Goal: Task Accomplishment & Management: Complete application form

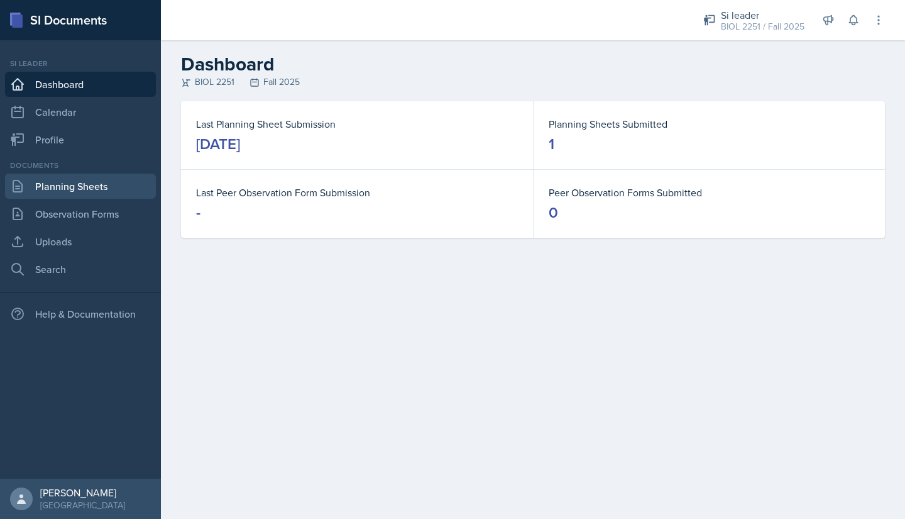
click at [57, 183] on link "Planning Sheets" at bounding box center [80, 186] width 151 height 25
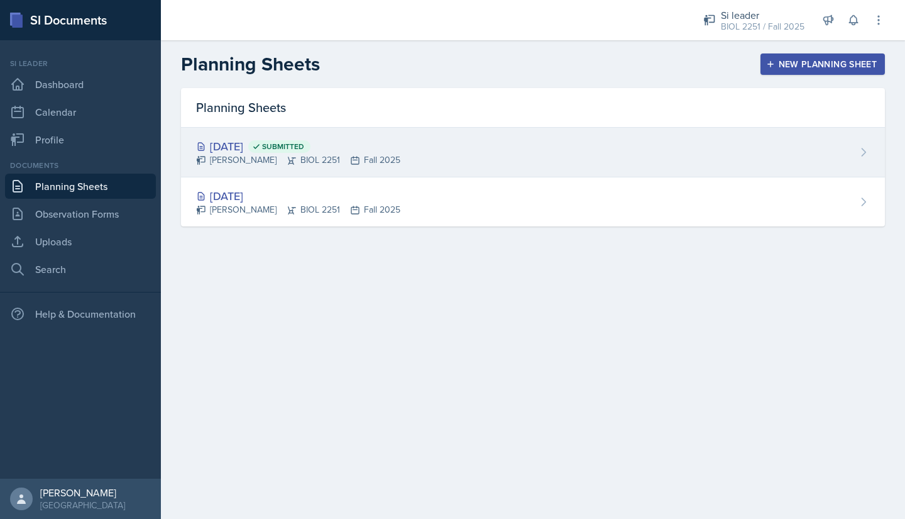
click at [220, 162] on div "[PERSON_NAME] BIOL 2251 Fall 2025" at bounding box center [298, 159] width 204 height 13
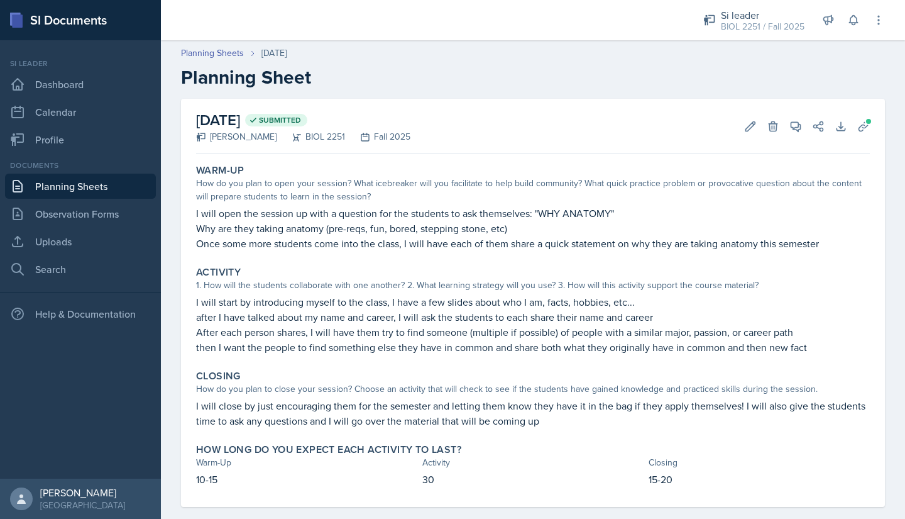
click at [29, 181] on link "Planning Sheets" at bounding box center [80, 186] width 151 height 25
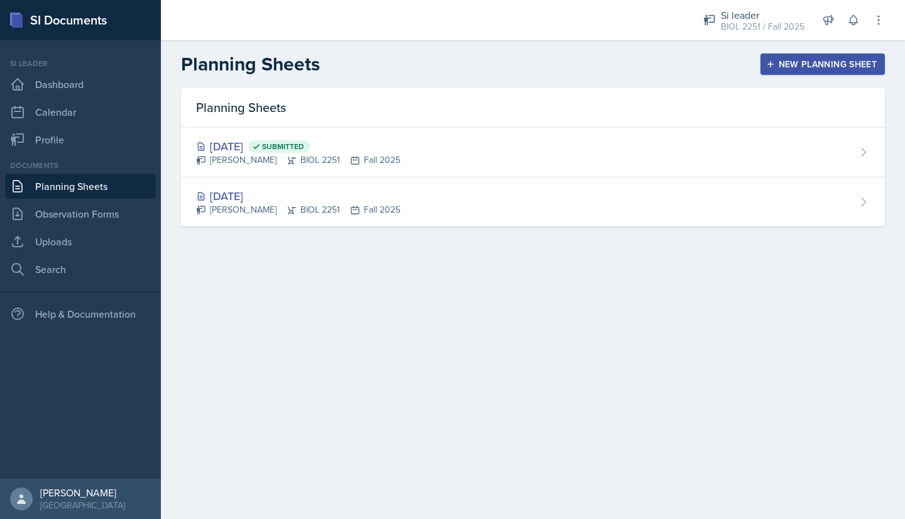
click at [779, 65] on div "New Planning Sheet" at bounding box center [823, 64] width 108 height 10
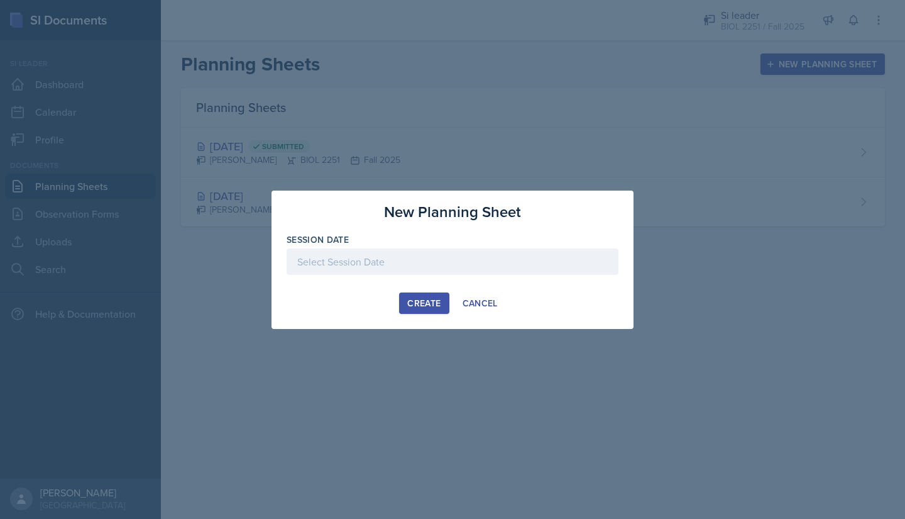
click at [446, 262] on div at bounding box center [453, 261] width 332 height 26
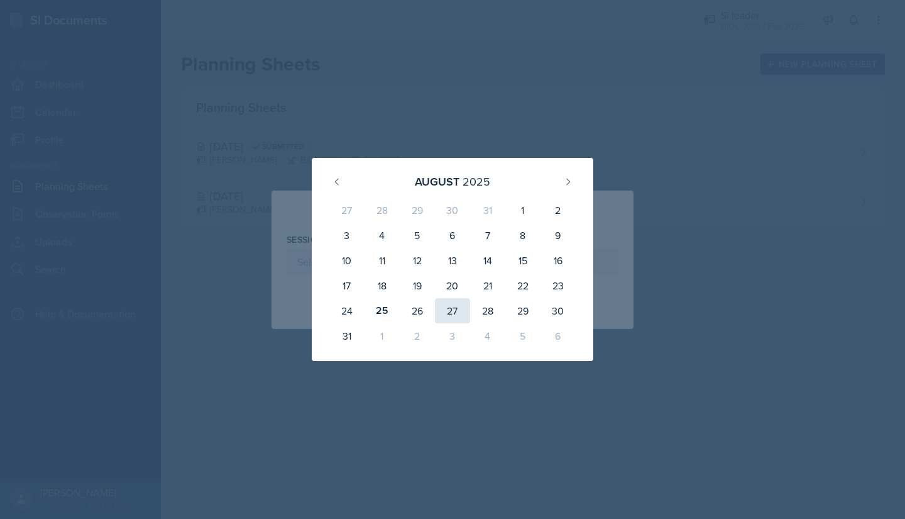
click at [458, 307] on div "27" at bounding box center [452, 310] width 35 height 25
type input "[DATE]"
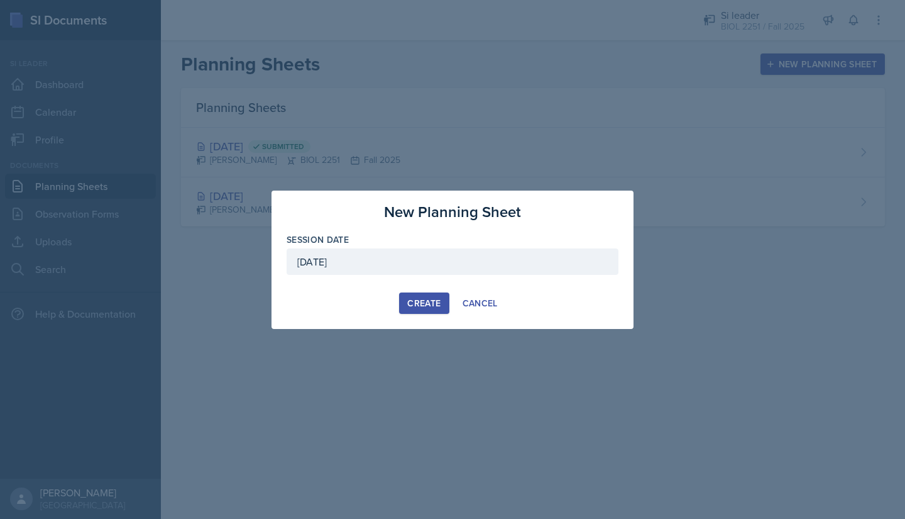
click at [414, 300] on div "Create" at bounding box center [423, 303] width 33 height 10
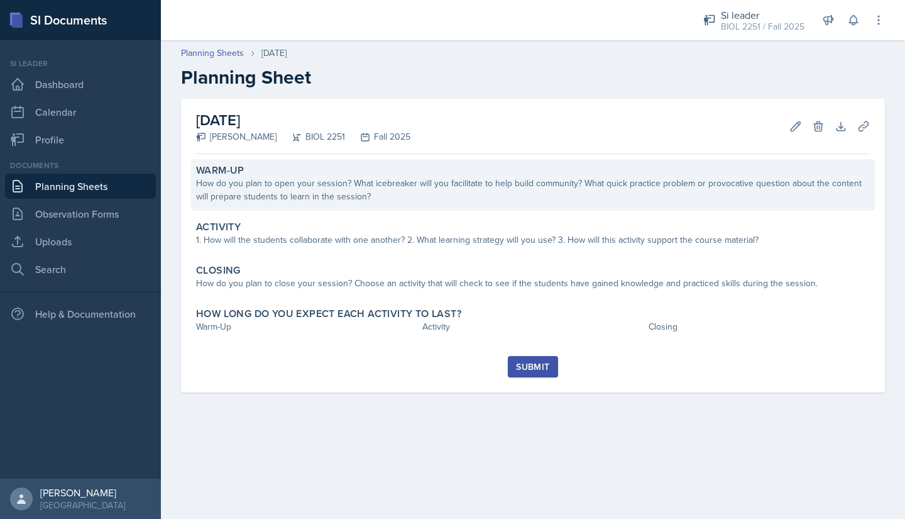
click at [225, 195] on div "How do you plan to open your session? What icebreaker will you facilitate to he…" at bounding box center [533, 190] width 674 height 26
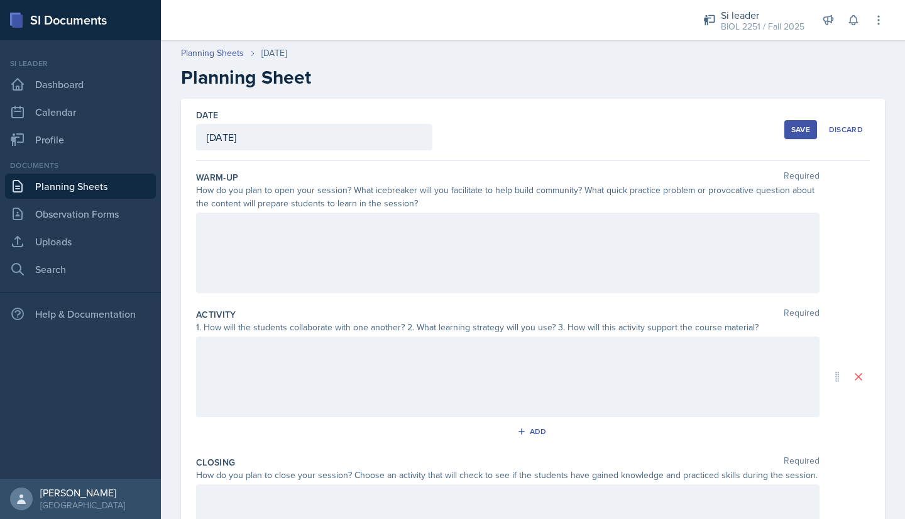
click at [207, 221] on div at bounding box center [508, 252] width 624 height 80
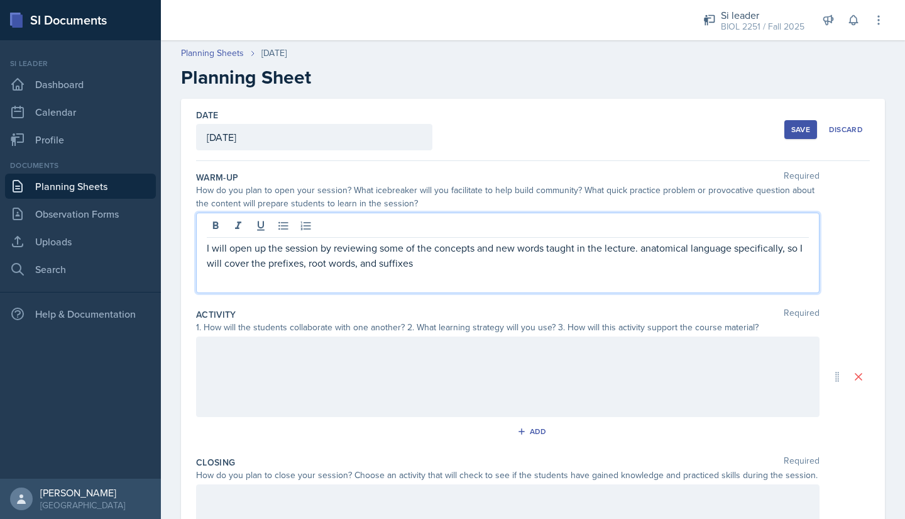
click at [223, 360] on div at bounding box center [508, 376] width 624 height 80
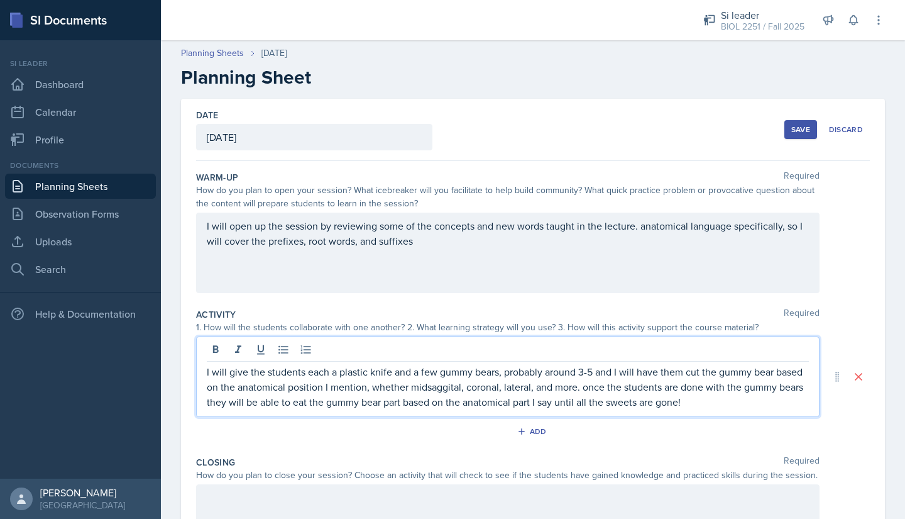
click at [467, 378] on p "I will give the students each a plastic knife and a few gummy bears, probably a…" at bounding box center [508, 386] width 602 height 45
click at [465, 385] on p "I will give the students each a plastic knife and a few gummy bears, probably a…" at bounding box center [508, 386] width 602 height 45
click at [463, 392] on p "I will give the students each a plastic knife and a few gummy bears, probably a…" at bounding box center [508, 386] width 602 height 45
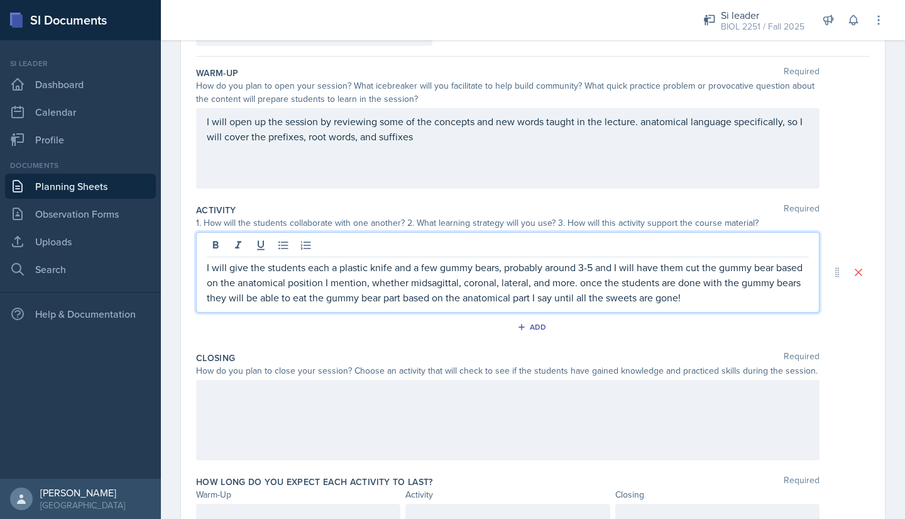
click at [273, 399] on p at bounding box center [508, 392] width 602 height 15
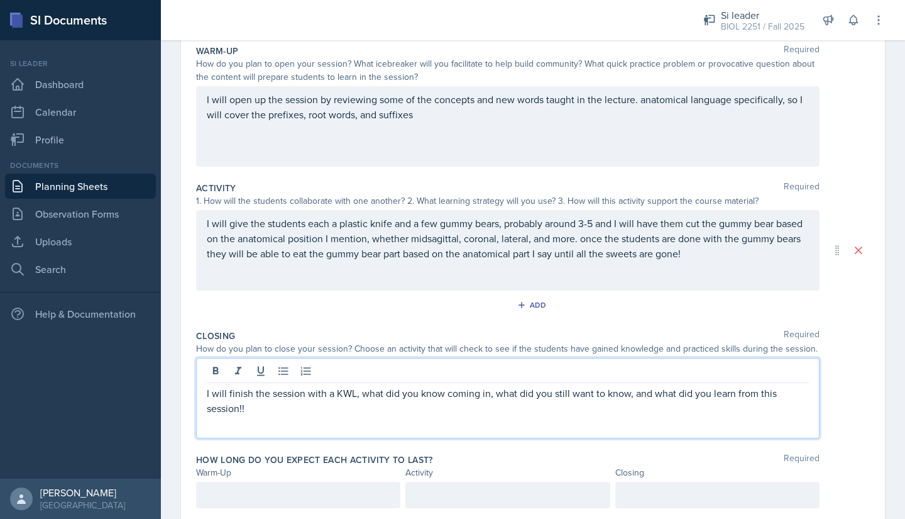
scroll to position [166, 0]
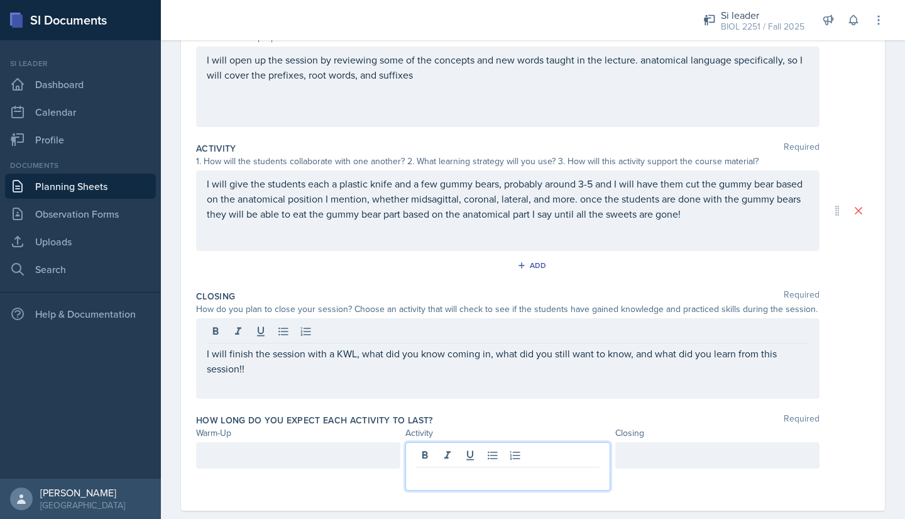
click at [428, 470] on p at bounding box center [507, 477] width 183 height 15
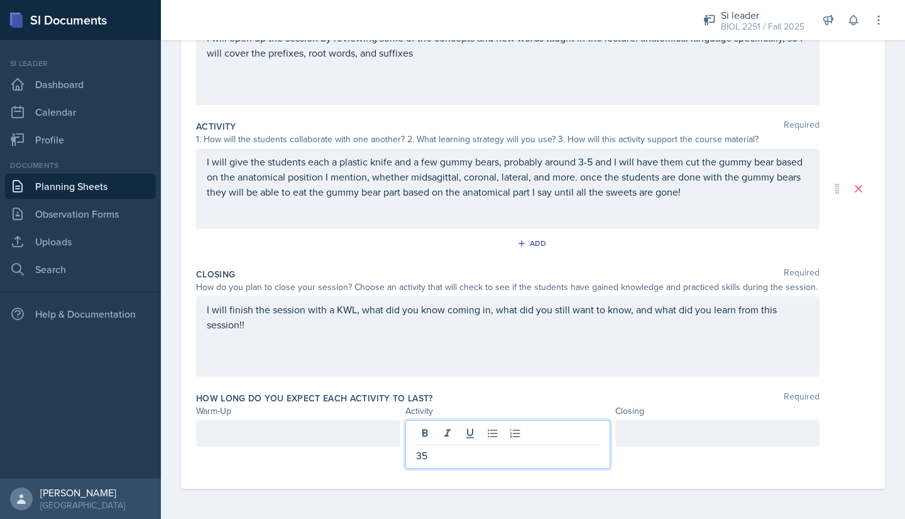
click at [634, 432] on div at bounding box center [717, 433] width 204 height 26
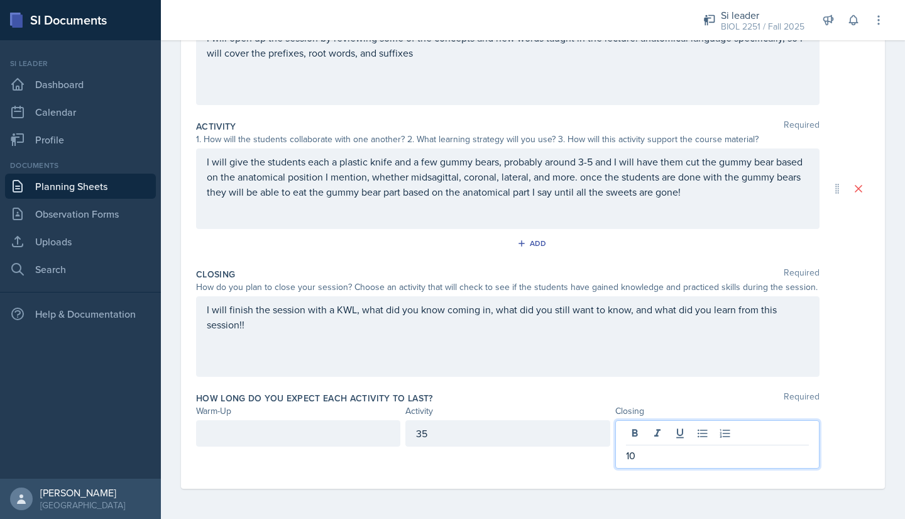
click at [314, 436] on div at bounding box center [298, 433] width 204 height 26
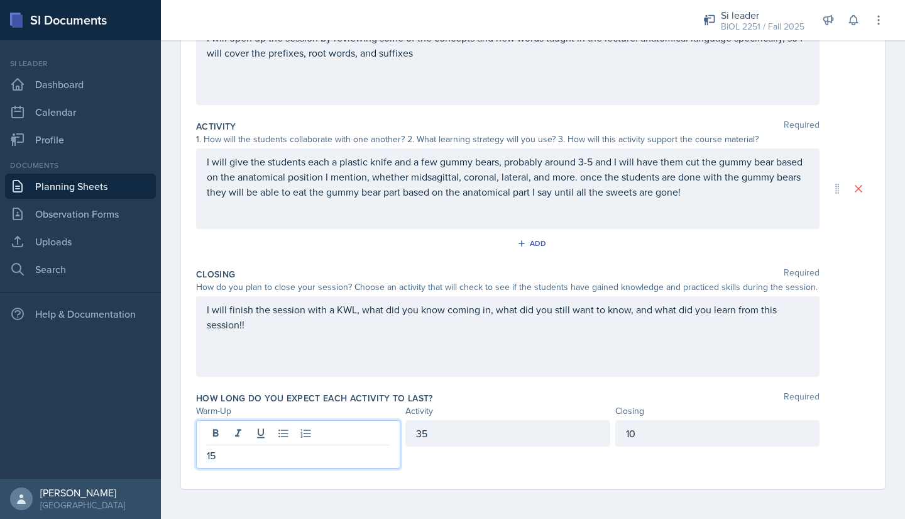
click at [428, 439] on div "35" at bounding box center [507, 433] width 204 height 26
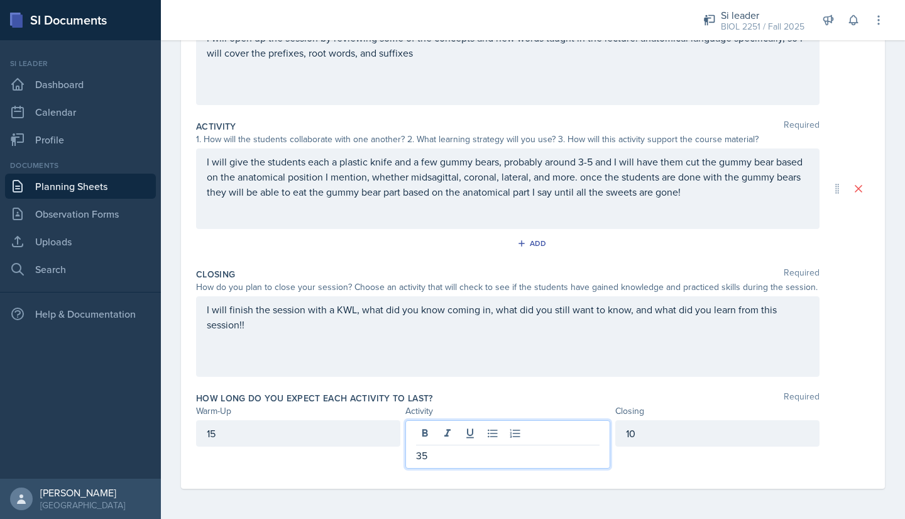
click at [450, 389] on div "How long do you expect each activity to last? Required Warm-Up Activity Closing…" at bounding box center [533, 433] width 674 height 92
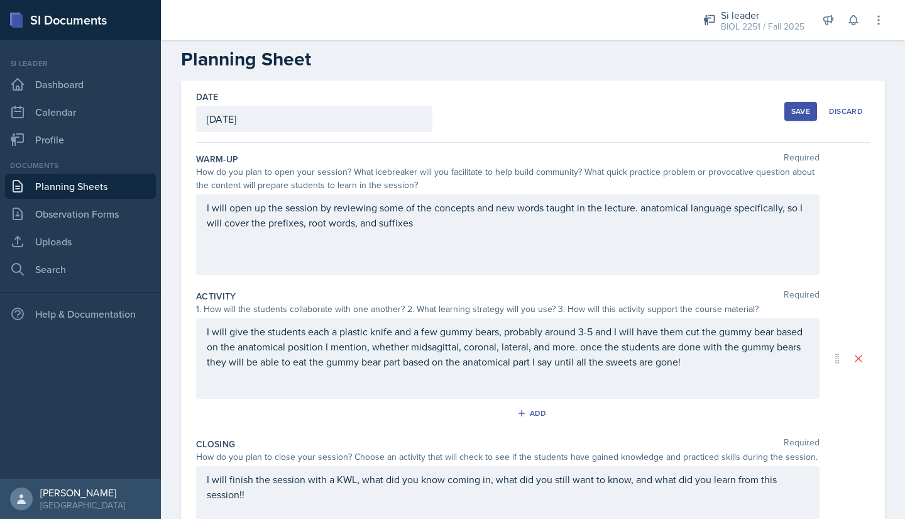
scroll to position [0, 0]
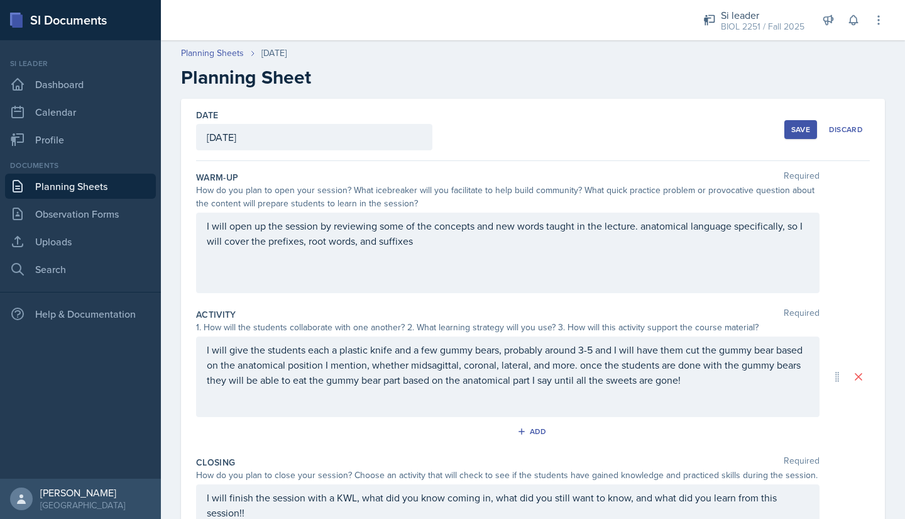
click at [791, 128] on div "Save" at bounding box center [800, 129] width 19 height 10
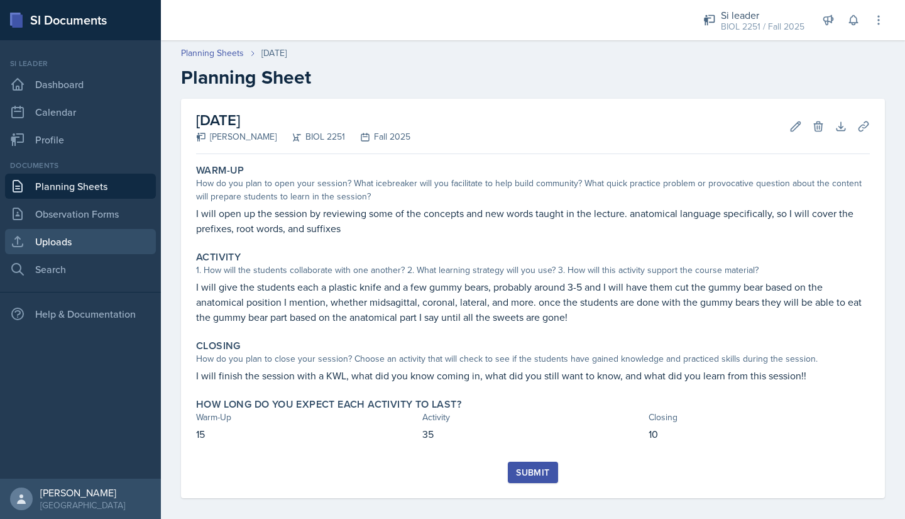
click at [37, 237] on link "Uploads" at bounding box center [80, 241] width 151 height 25
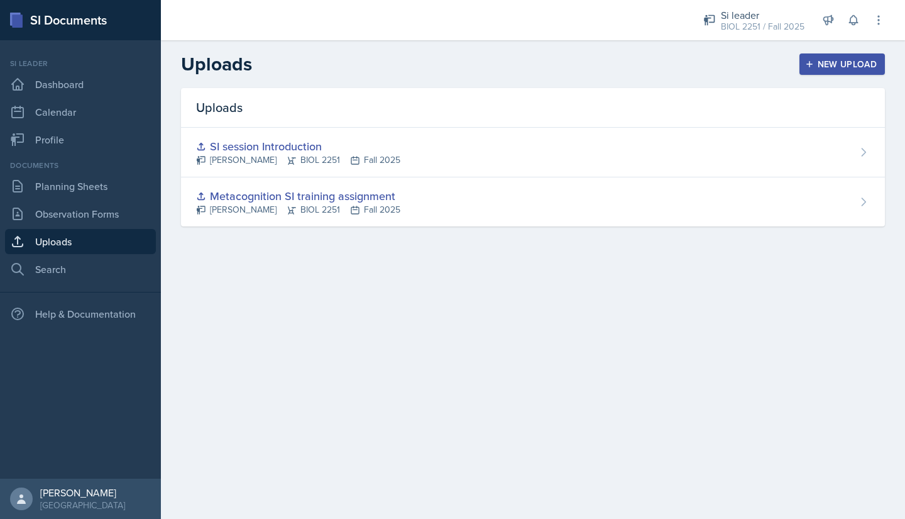
click at [816, 67] on div "New Upload" at bounding box center [843, 64] width 70 height 10
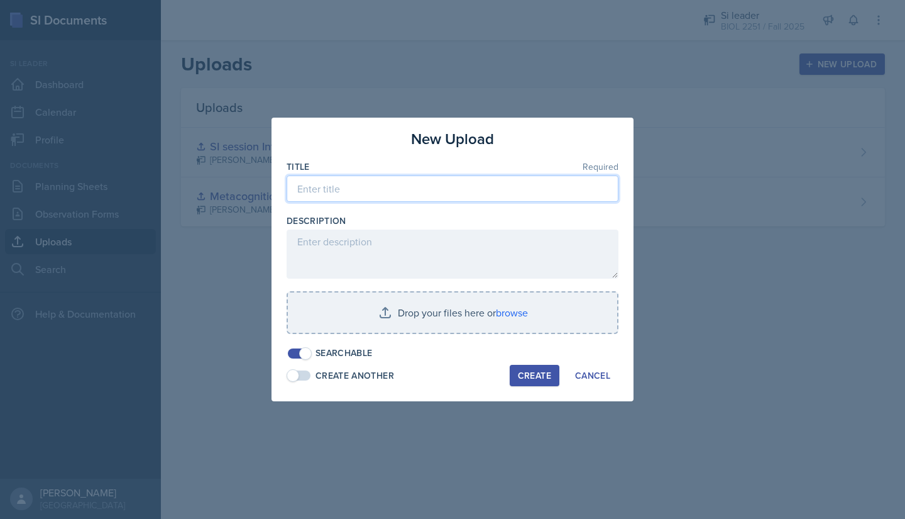
click at [326, 192] on input at bounding box center [453, 188] width 332 height 26
type input "SI Session 1"
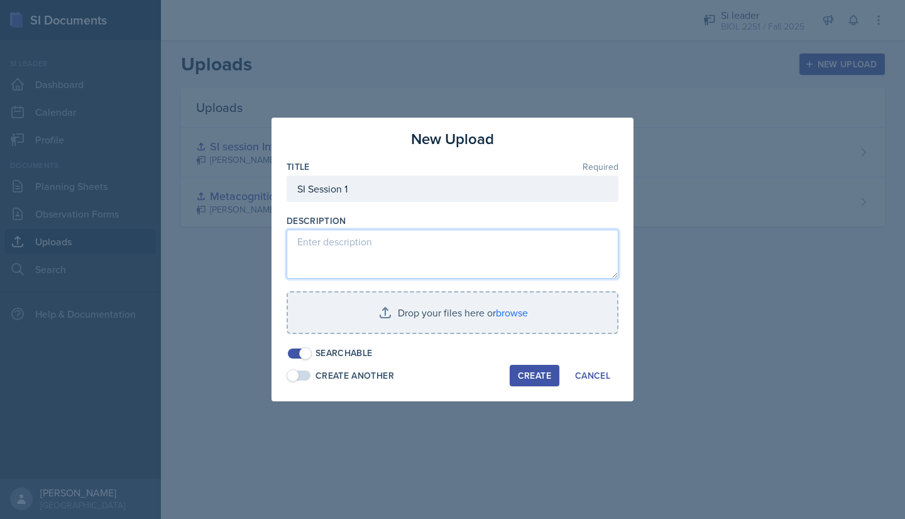
click at [329, 250] on textarea at bounding box center [453, 253] width 332 height 49
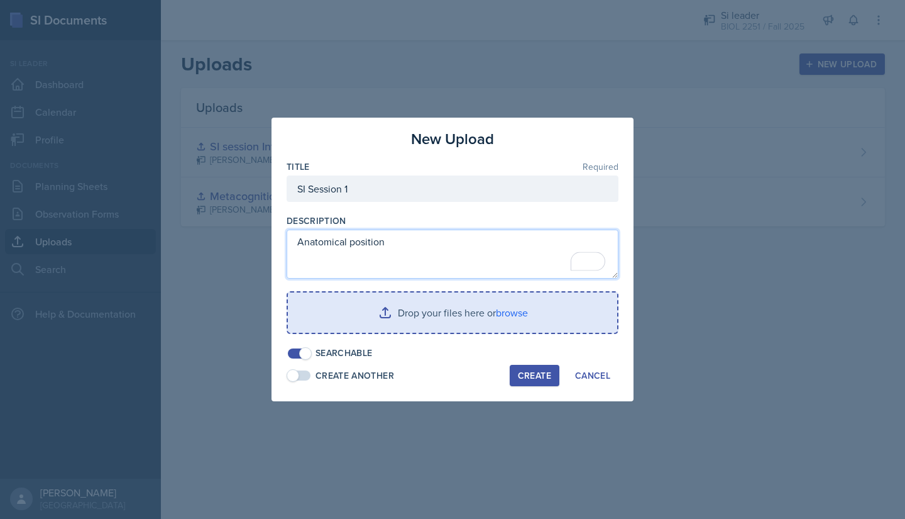
type textarea "Anatomical position"
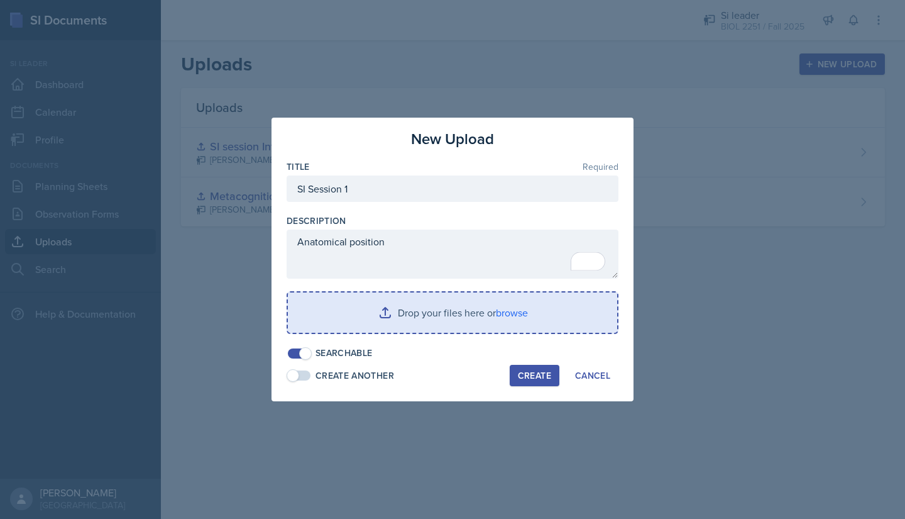
click at [363, 314] on input "file" at bounding box center [452, 312] width 329 height 40
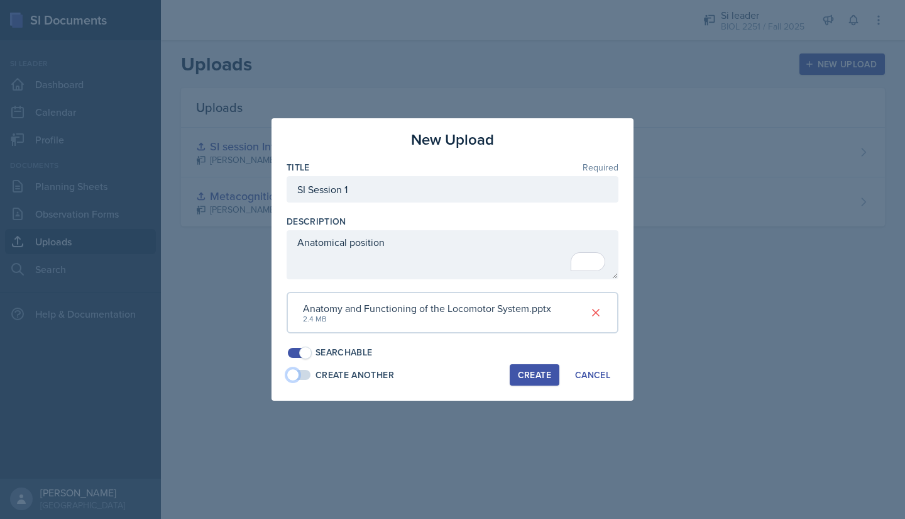
click at [298, 376] on span at bounding box center [293, 374] width 13 height 13
click at [304, 379] on span at bounding box center [305, 374] width 13 height 13
click at [528, 376] on div "Create" at bounding box center [534, 375] width 33 height 10
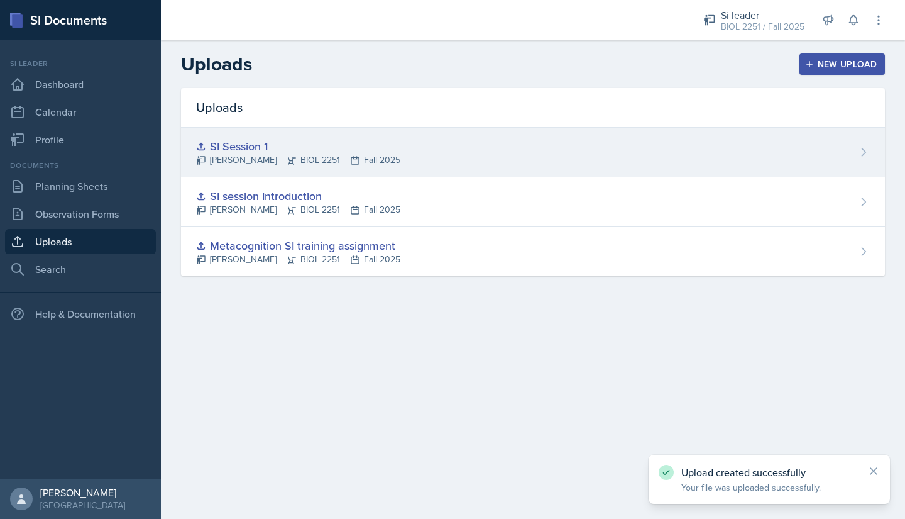
click at [299, 149] on div "SI Session 1" at bounding box center [298, 146] width 204 height 17
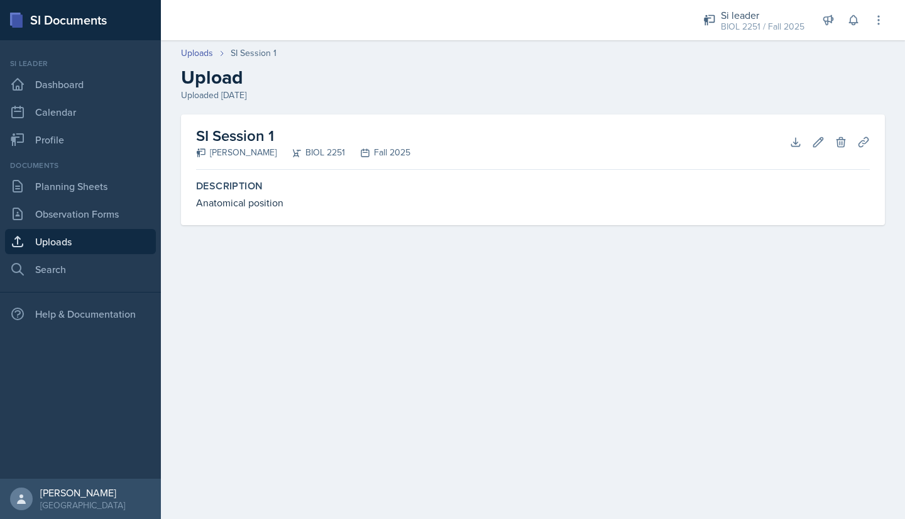
click at [52, 247] on link "Uploads" at bounding box center [80, 241] width 151 height 25
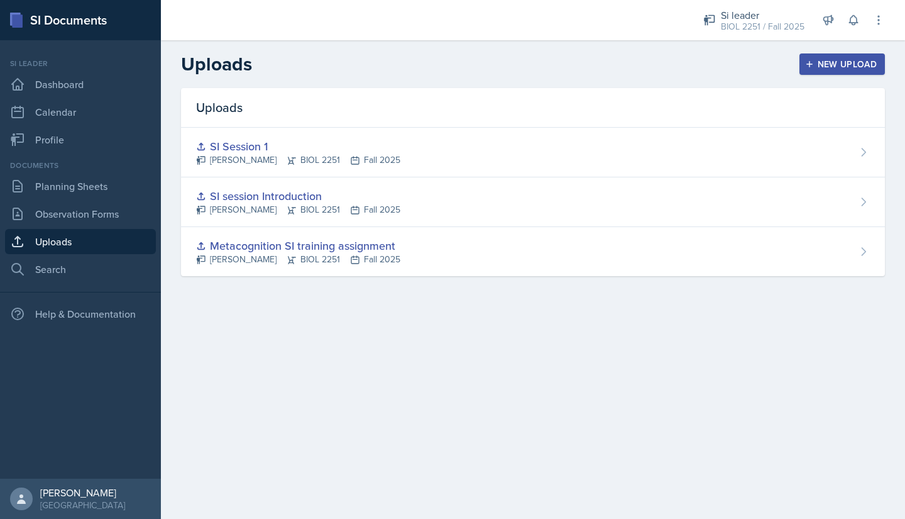
click at [812, 67] on icon "button" at bounding box center [809, 64] width 9 height 9
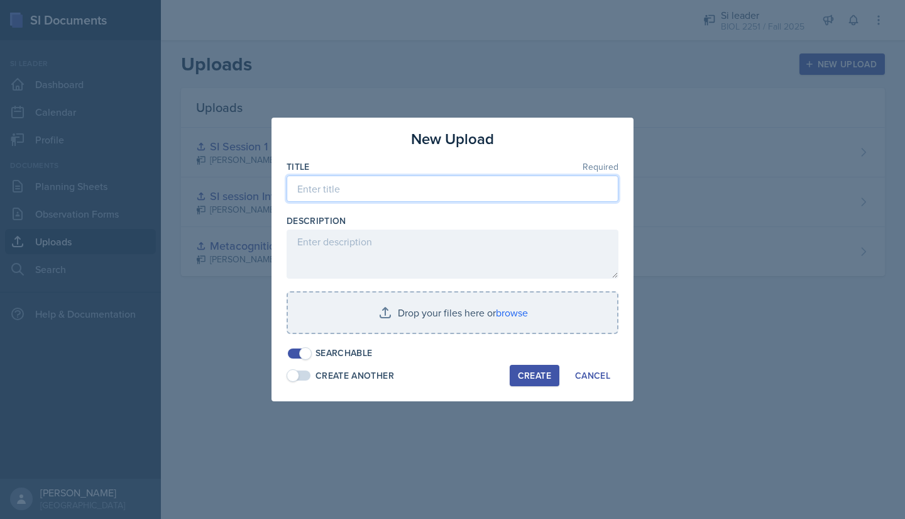
click at [327, 187] on input at bounding box center [453, 188] width 332 height 26
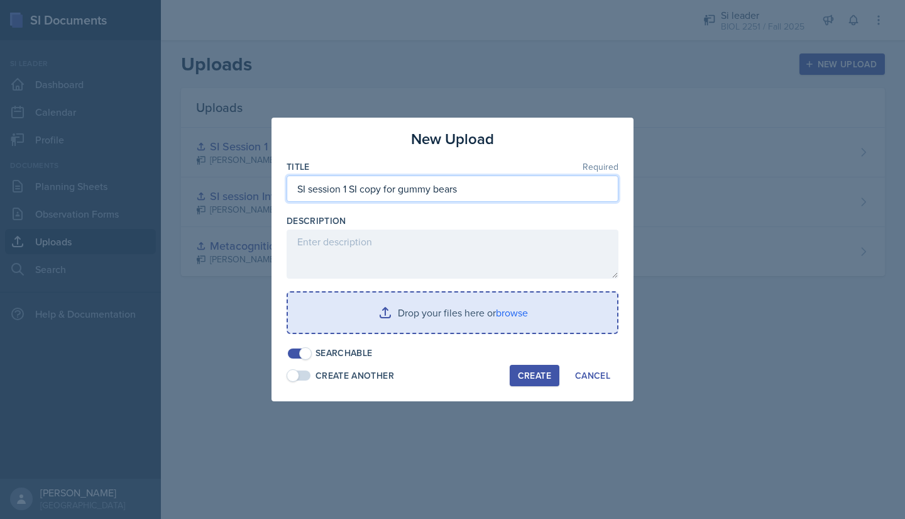
type input "SI session 1 SI copy for gummy bears"
click at [398, 317] on input "file" at bounding box center [452, 312] width 329 height 40
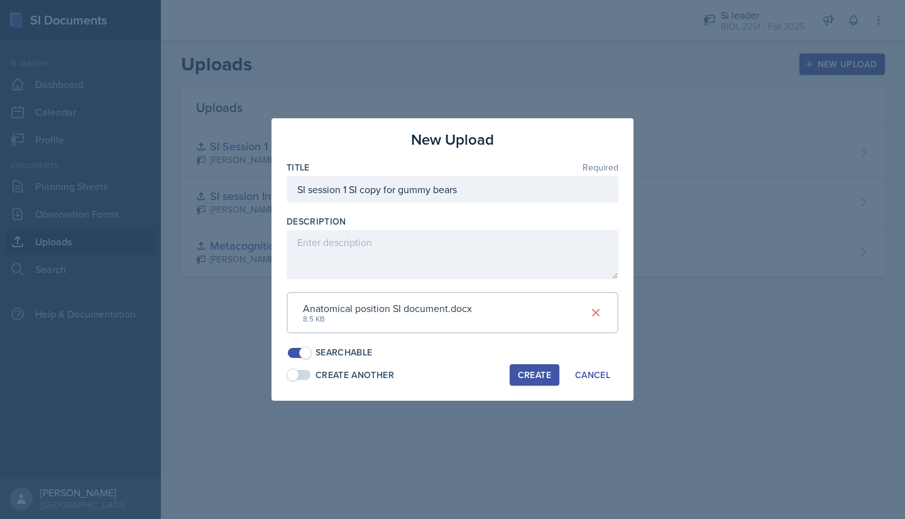
click at [532, 376] on div "Create" at bounding box center [534, 375] width 33 height 10
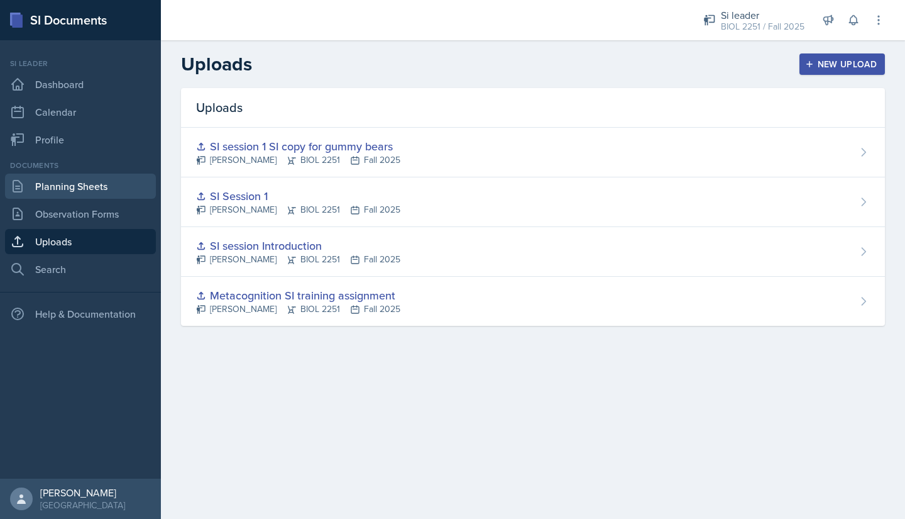
click at [88, 188] on link "Planning Sheets" at bounding box center [80, 186] width 151 height 25
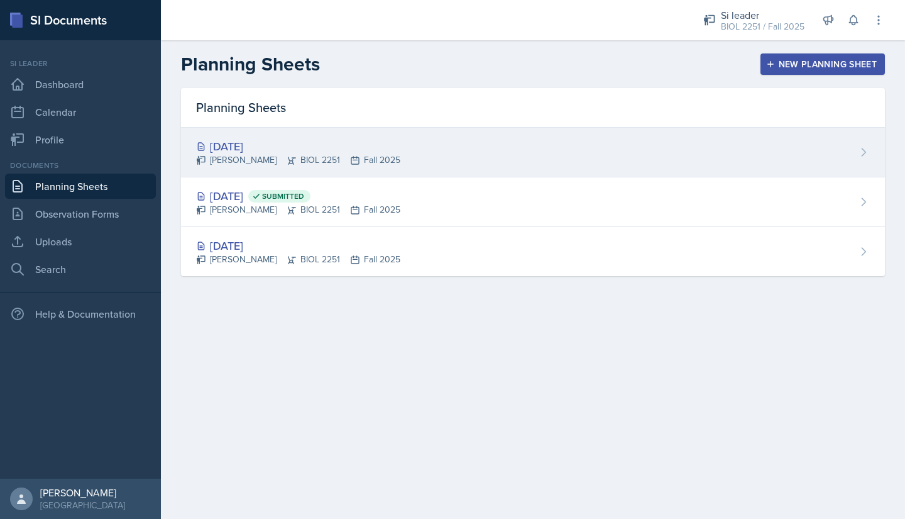
click at [321, 151] on div "[DATE]" at bounding box center [298, 146] width 204 height 17
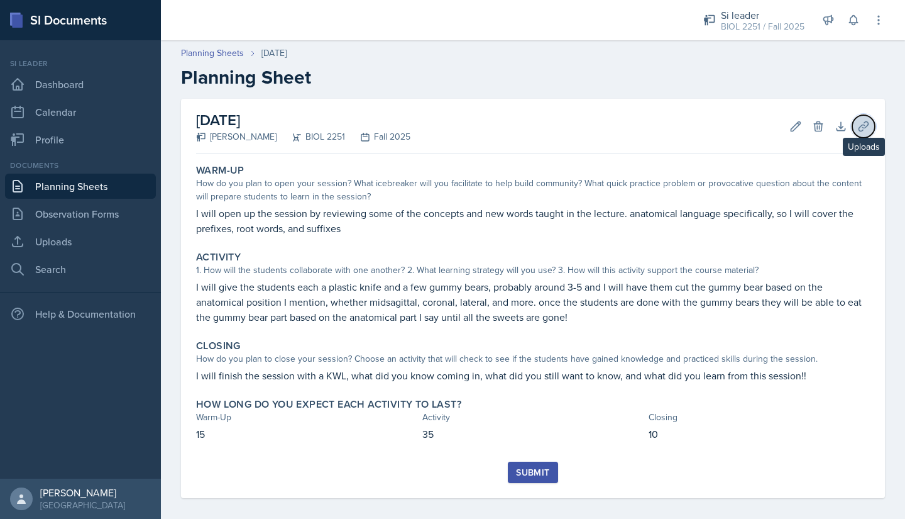
click at [857, 130] on icon at bounding box center [863, 126] width 13 height 13
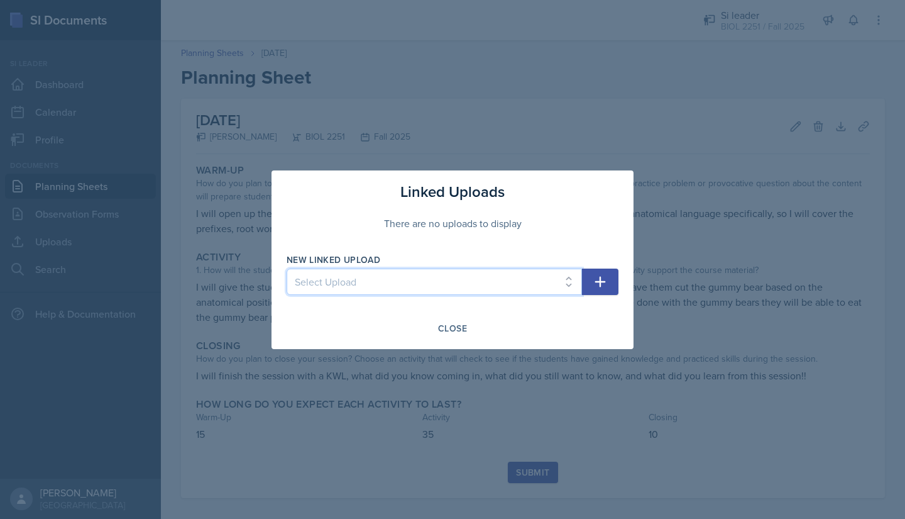
click at [404, 282] on select "Select Upload Metacognition SI training assignment SI session Introduction SI S…" at bounding box center [434, 281] width 295 height 26
select select "3eb6be4b-106f-4391-bc7b-4a8e4c105f08"
click at [287, 268] on select "Select Upload Metacognition SI training assignment SI session Introduction SI S…" at bounding box center [434, 281] width 295 height 26
click at [604, 285] on icon "button" at bounding box center [600, 281] width 15 height 15
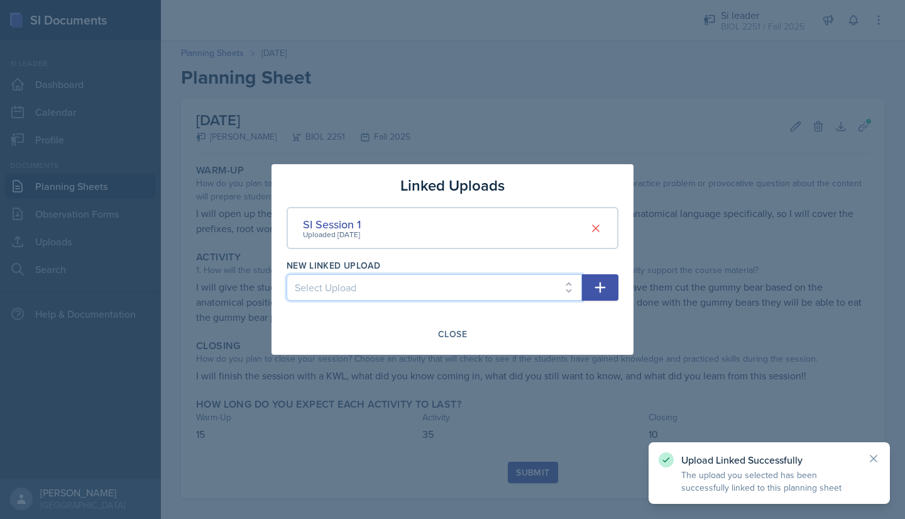
click at [518, 290] on select "Select Upload Metacognition SI training assignment SI session Introduction SI s…" at bounding box center [434, 287] width 295 height 26
select select "cd95af17-68f7-4582-b805-9fed17d24b7b"
click at [287, 274] on select "Select Upload Metacognition SI training assignment SI session Introduction SI s…" at bounding box center [434, 287] width 295 height 26
click at [604, 282] on icon "button" at bounding box center [600, 287] width 15 height 15
select select
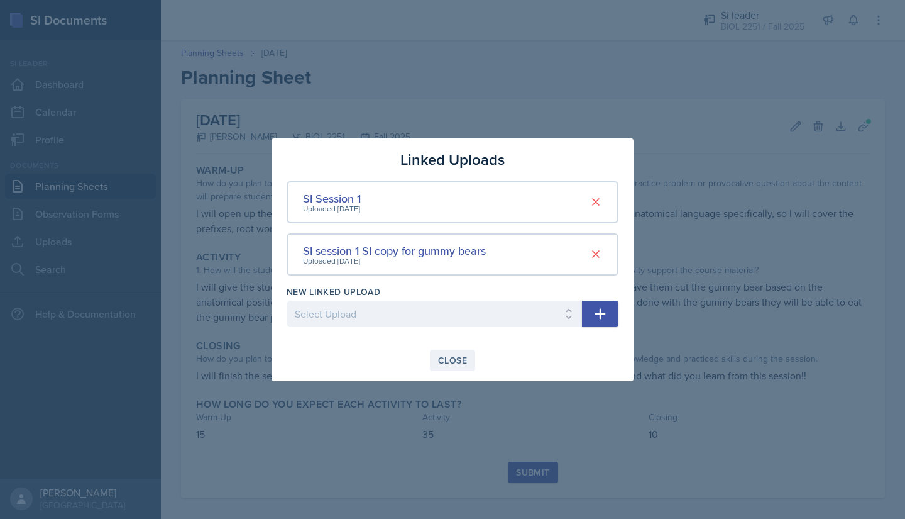
click at [455, 368] on button "Close" at bounding box center [452, 360] width 45 height 21
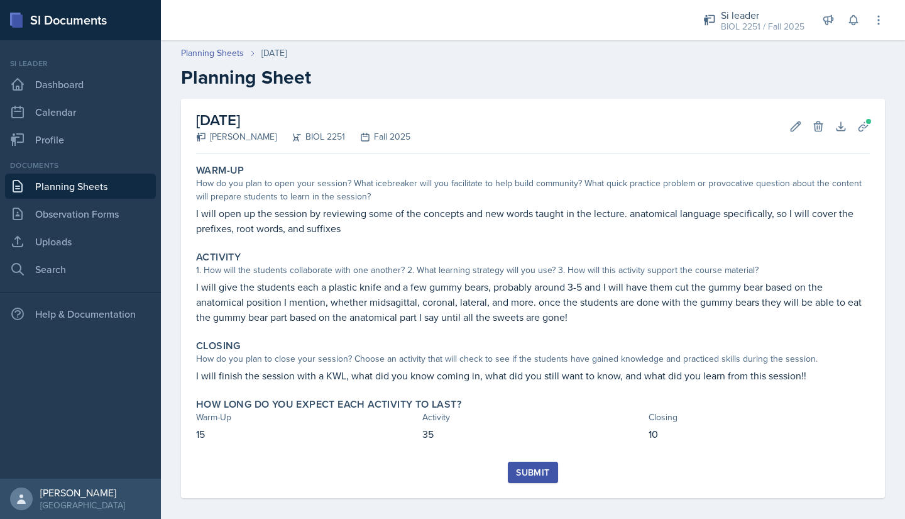
click at [517, 472] on div "Submit" at bounding box center [532, 472] width 33 height 10
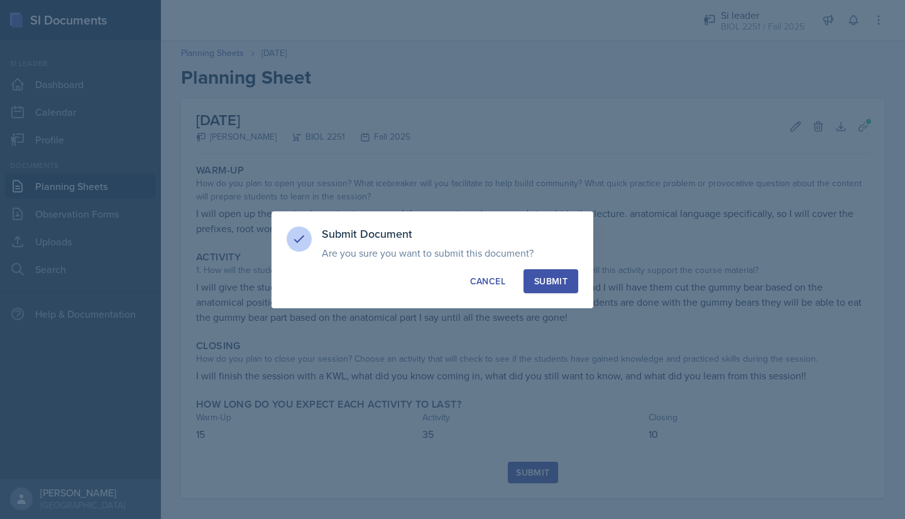
click at [542, 277] on div "Submit" at bounding box center [550, 281] width 33 height 13
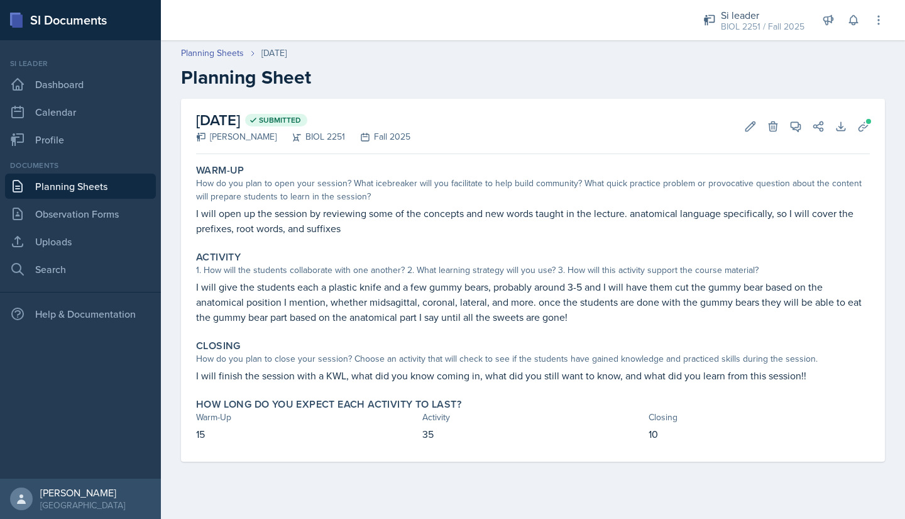
click at [51, 187] on link "Planning Sheets" at bounding box center [80, 186] width 151 height 25
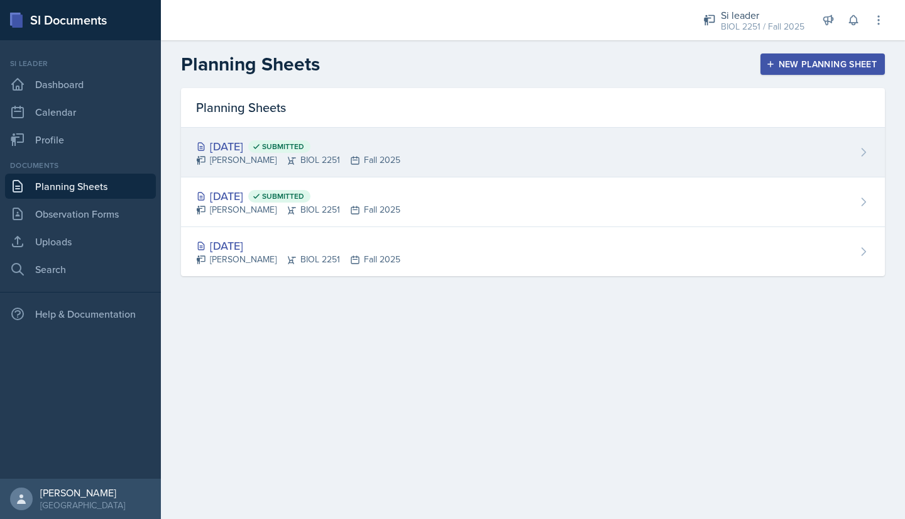
click at [238, 143] on div "[DATE] Submitted" at bounding box center [298, 146] width 204 height 17
